Goal: Information Seeking & Learning: Learn about a topic

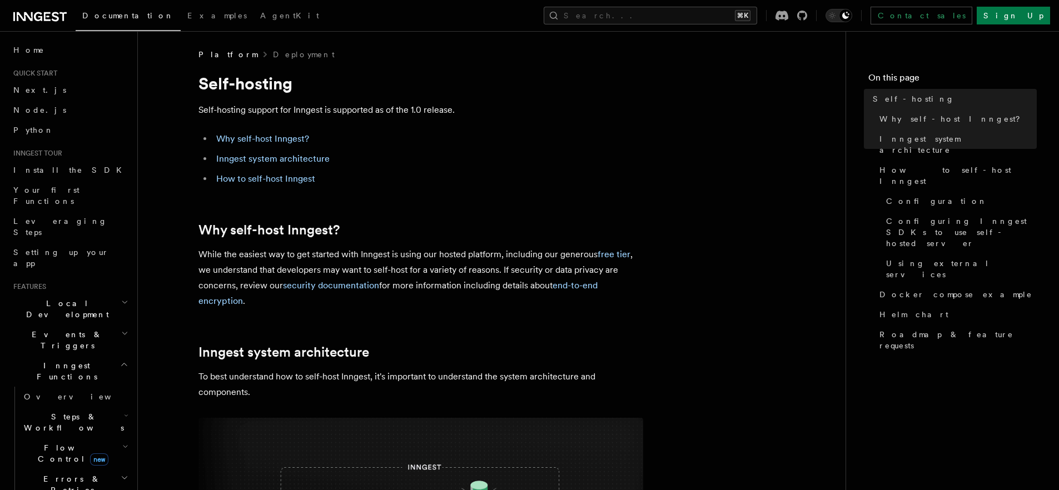
click at [39, 16] on icon at bounding box center [39, 16] width 53 height 13
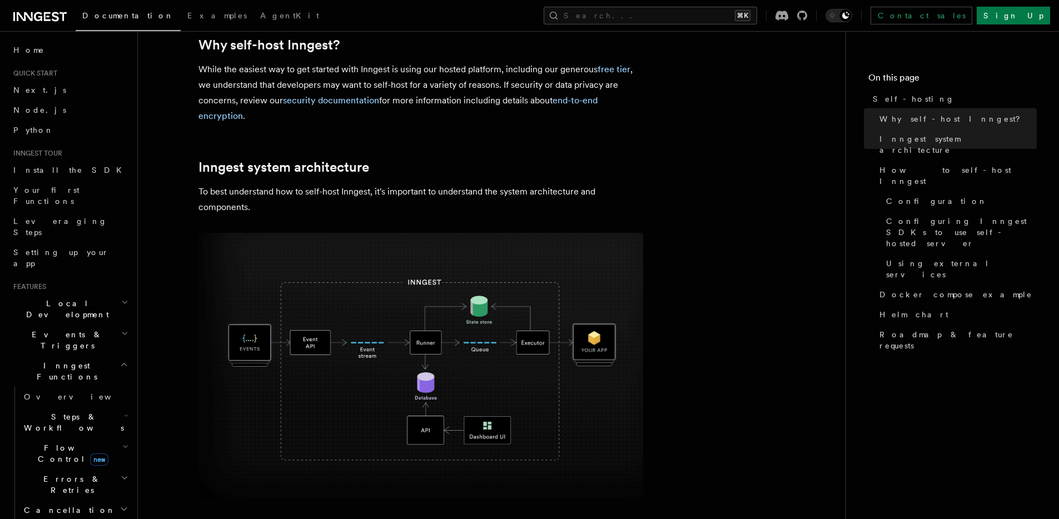
scroll to position [193, 0]
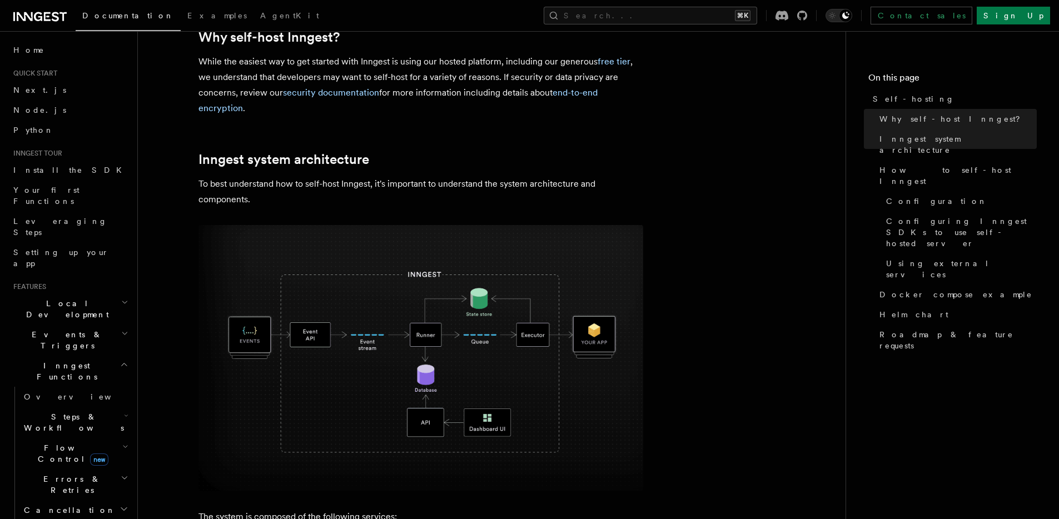
click at [55, 329] on span "Events & Triggers" at bounding box center [65, 340] width 112 height 22
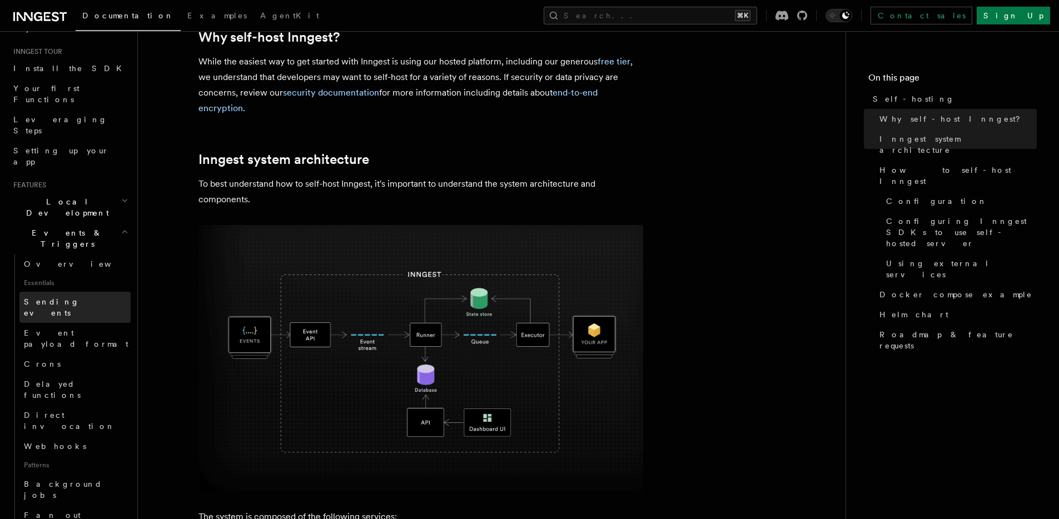
scroll to position [88, 0]
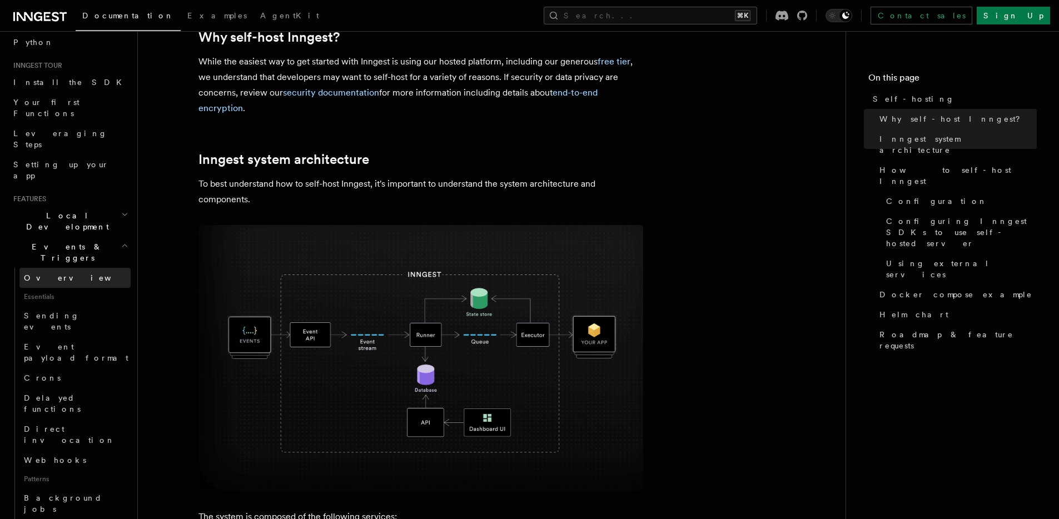
click at [53, 268] on link "Overview" at bounding box center [74, 278] width 111 height 20
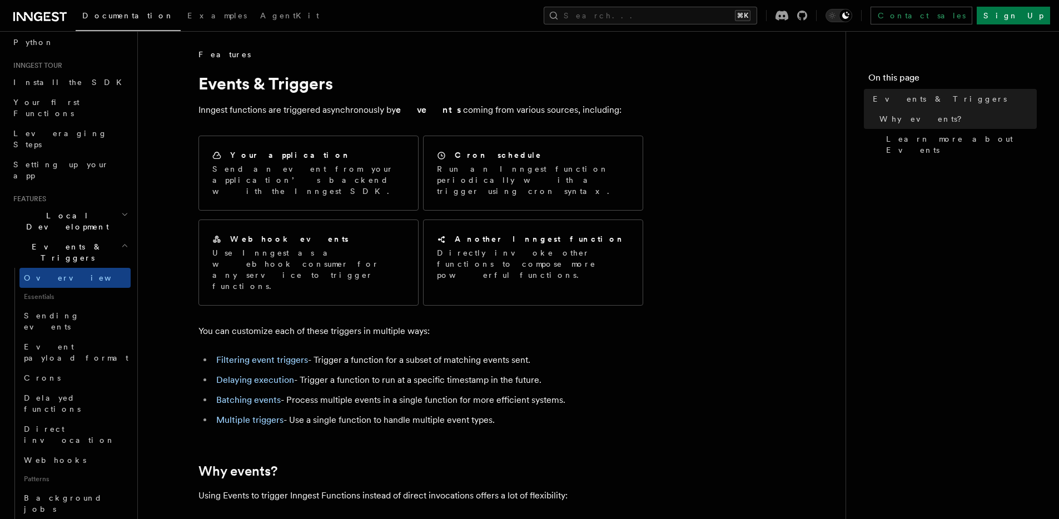
click at [109, 237] on h2 "Events & Triggers" at bounding box center [70, 252] width 122 height 31
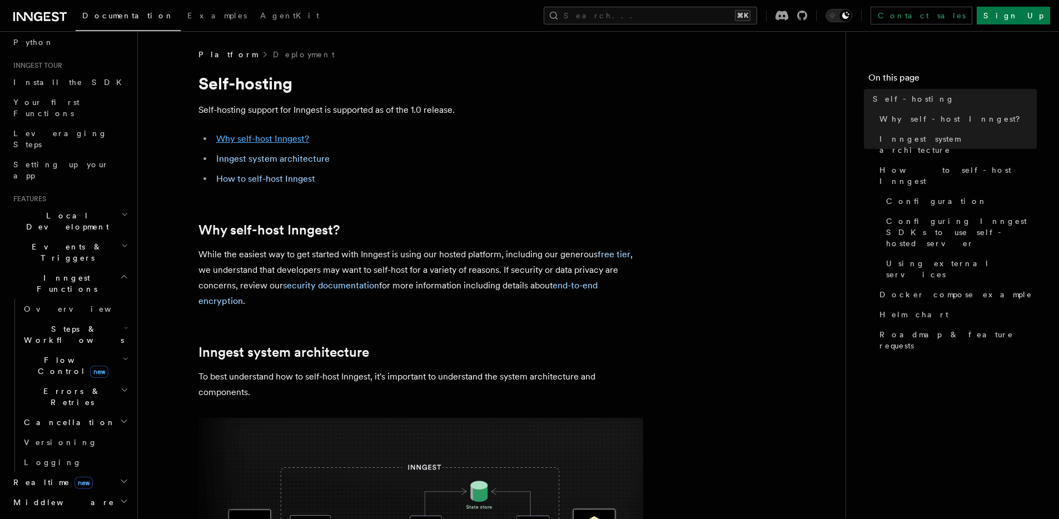
click at [261, 137] on link "Why self-host Inngest?" at bounding box center [262, 138] width 93 height 11
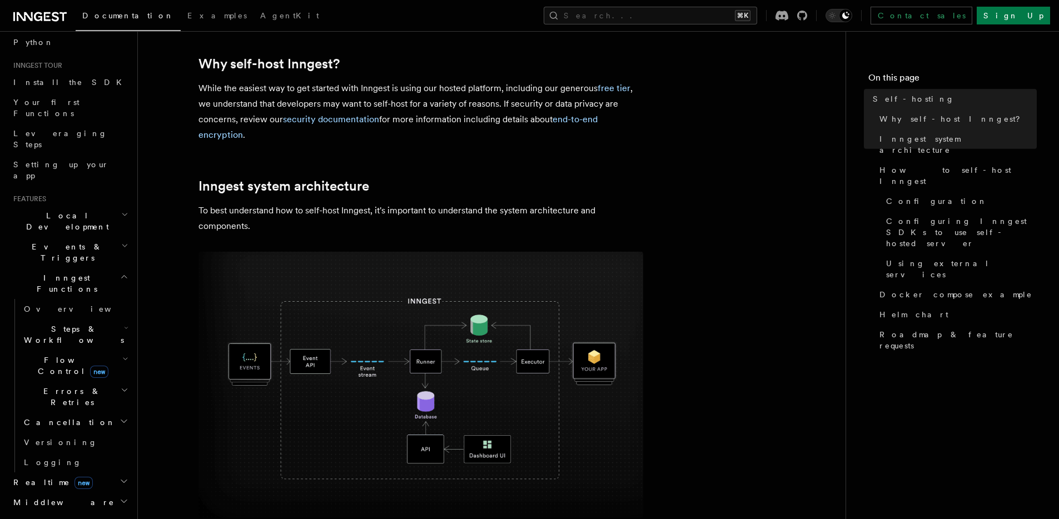
scroll to position [169, 0]
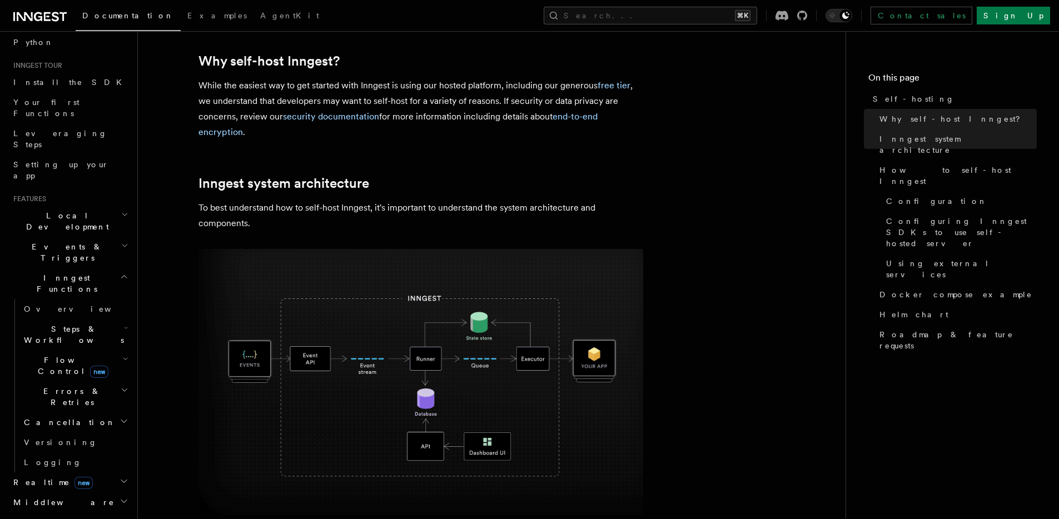
click at [361, 128] on p "While the easiest way to get started with Inngest is using our hosted platform,…" at bounding box center [420, 109] width 445 height 62
click at [363, 116] on link "security documentation" at bounding box center [331, 116] width 96 height 11
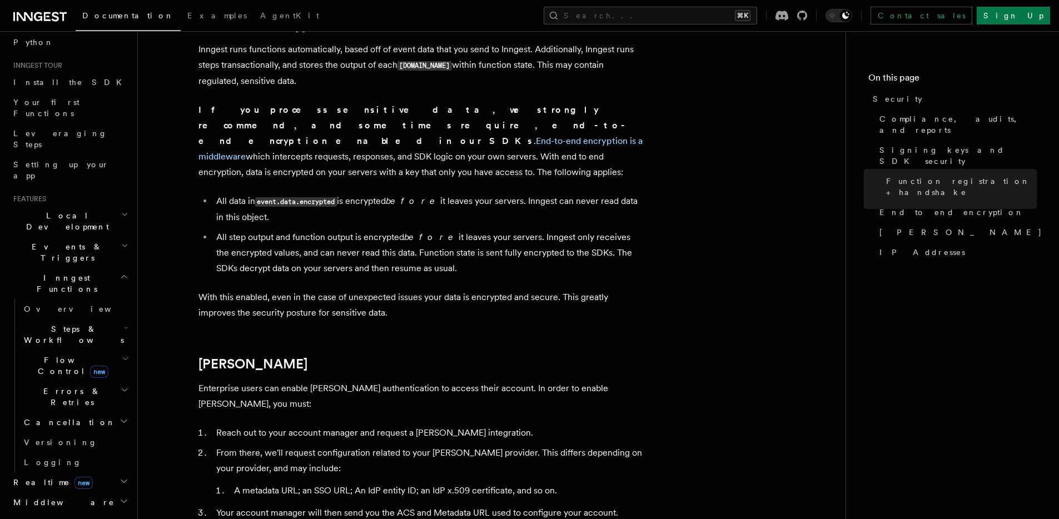
scroll to position [911, 0]
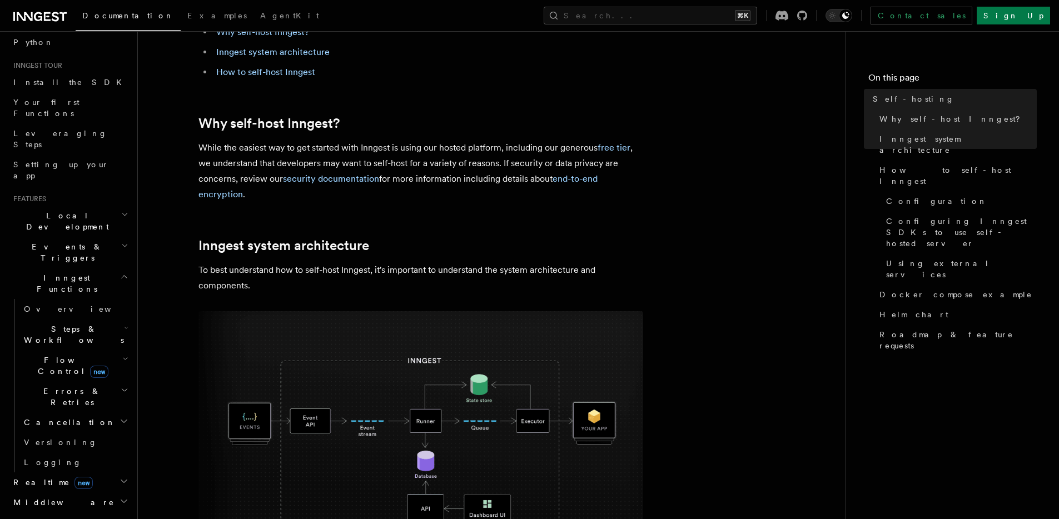
scroll to position [31, 0]
